Goal: Transaction & Acquisition: Purchase product/service

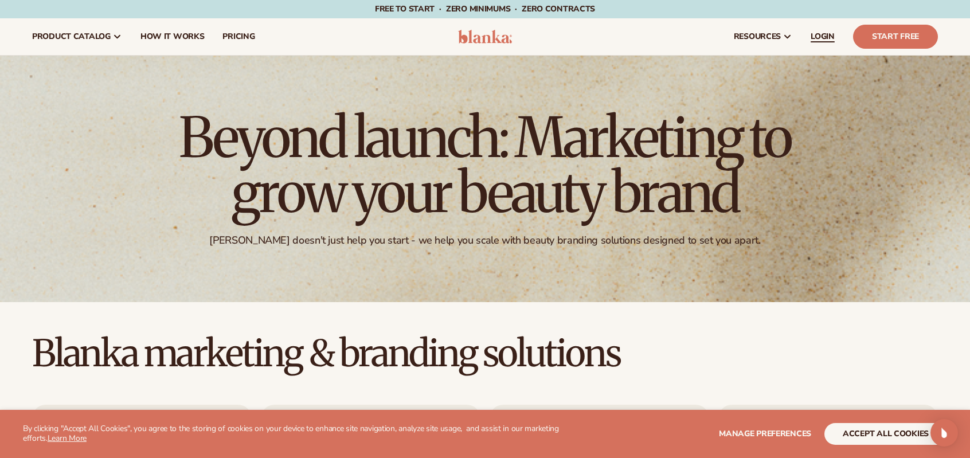
click at [824, 38] on span "LOGIN" at bounding box center [823, 36] width 24 height 9
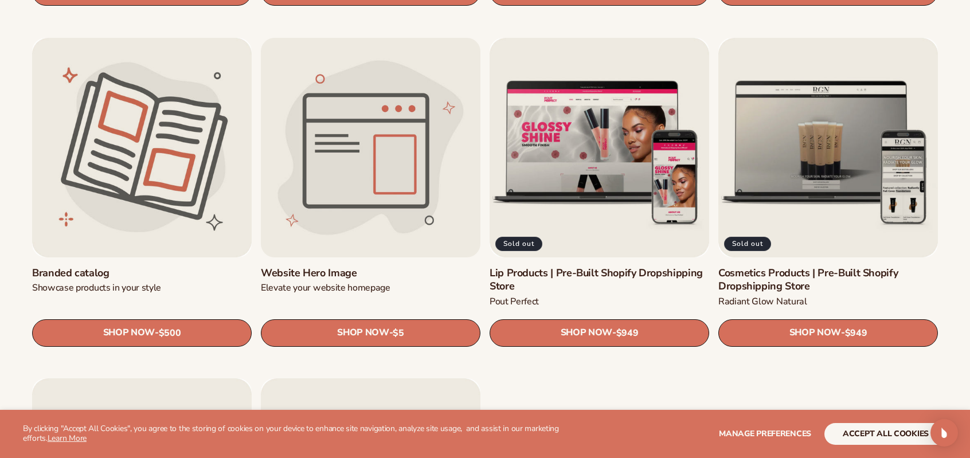
scroll to position [1434, 0]
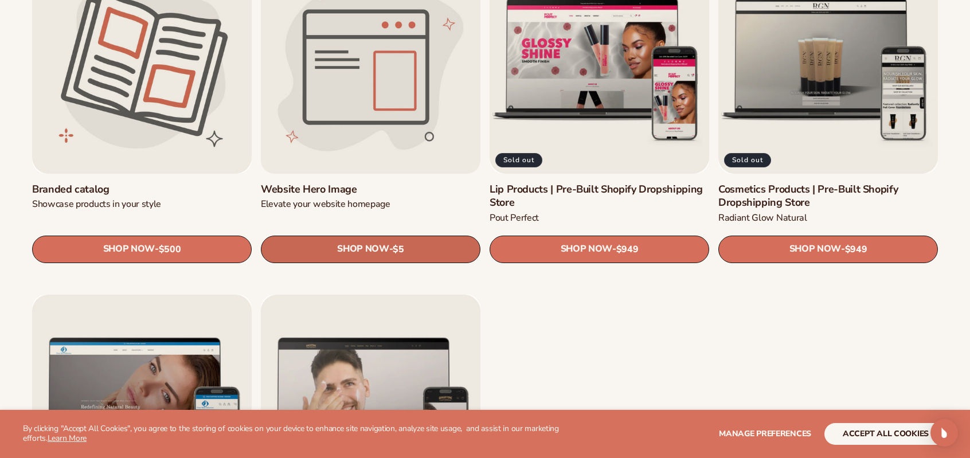
click at [367, 253] on span "SHOP NOW" at bounding box center [363, 249] width 52 height 11
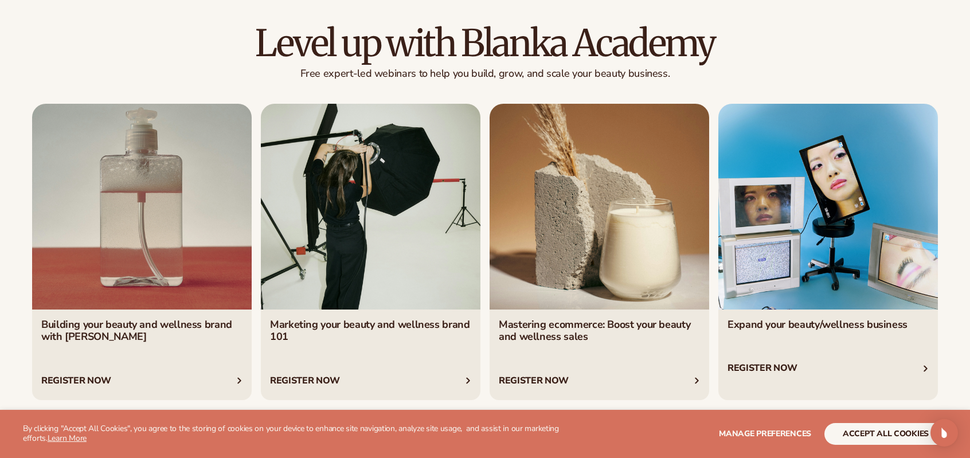
scroll to position [2122, 0]
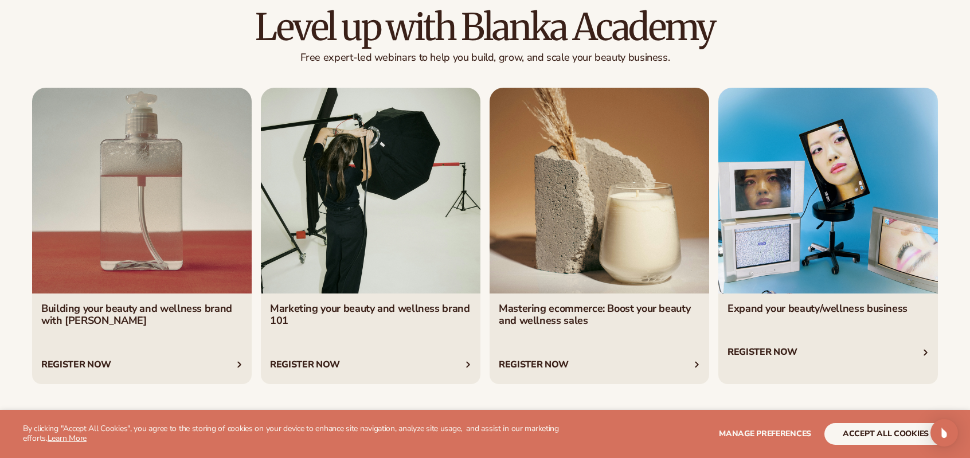
click at [559, 365] on link "3 / 4" at bounding box center [600, 236] width 220 height 296
